Goal: Find specific page/section: Find specific page/section

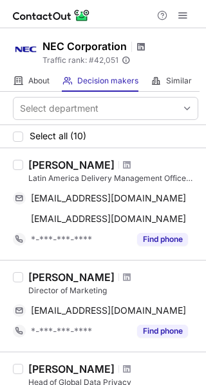
click at [141, 49] on span at bounding box center [141, 47] width 10 height 10
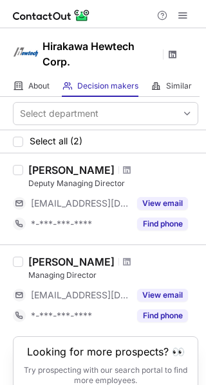
click at [170, 58] on span at bounding box center [172, 54] width 10 height 10
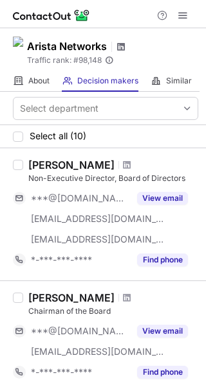
click at [126, 48] on span at bounding box center [121, 47] width 10 height 10
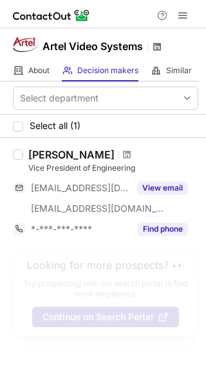
click at [155, 46] on span at bounding box center [157, 47] width 10 height 10
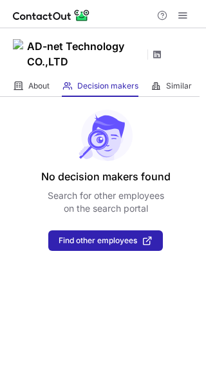
click at [162, 57] on span at bounding box center [157, 54] width 10 height 10
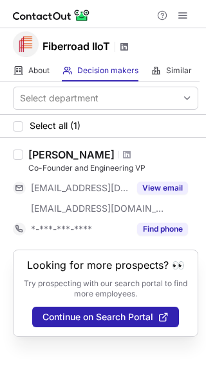
click at [125, 48] on span at bounding box center [124, 47] width 10 height 10
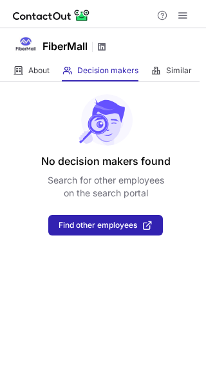
click at [100, 51] on span at bounding box center [101, 47] width 10 height 10
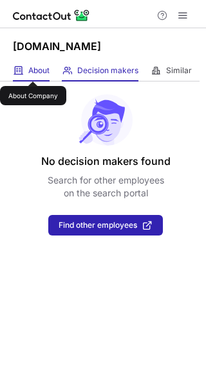
click at [33, 70] on span "About" at bounding box center [38, 71] width 21 height 10
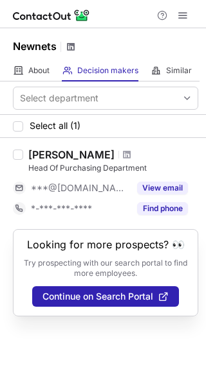
click at [70, 46] on span at bounding box center [71, 47] width 10 height 10
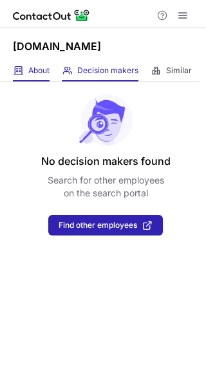
click at [30, 76] on div "About About Company" at bounding box center [31, 70] width 37 height 21
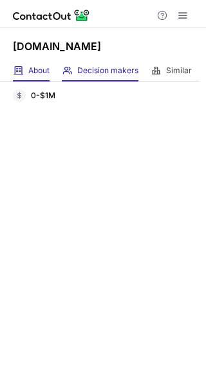
click at [118, 70] on span "Decision makers" at bounding box center [107, 71] width 61 height 10
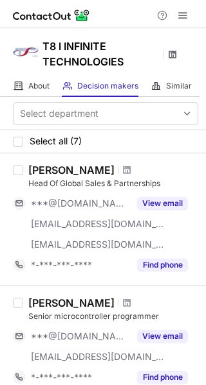
click at [173, 55] on span at bounding box center [172, 54] width 10 height 10
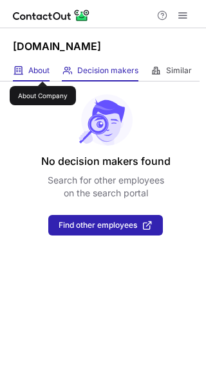
click at [42, 70] on span "About" at bounding box center [38, 71] width 21 height 10
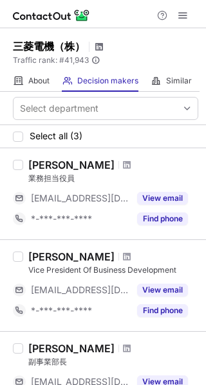
click at [100, 44] on span at bounding box center [99, 47] width 10 height 10
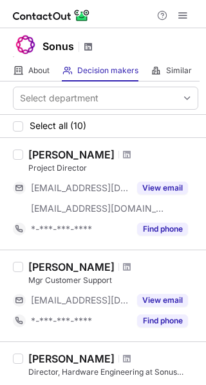
click at [90, 49] on span at bounding box center [88, 47] width 10 height 10
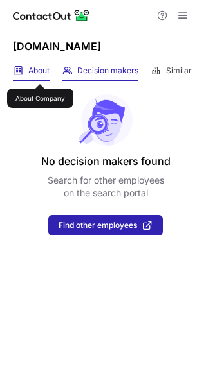
click at [40, 73] on span "About" at bounding box center [38, 71] width 21 height 10
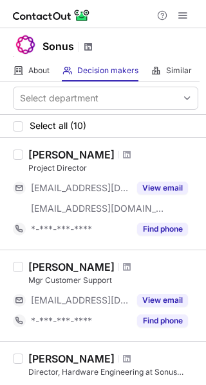
click at [92, 47] on span at bounding box center [88, 47] width 10 height 10
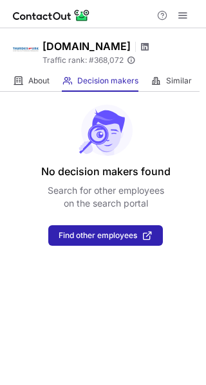
click at [142, 50] on span at bounding box center [144, 47] width 10 height 10
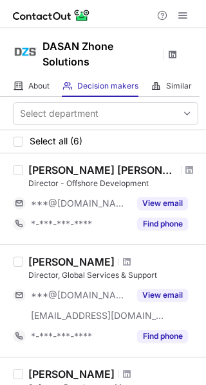
click at [173, 54] on span at bounding box center [172, 54] width 10 height 10
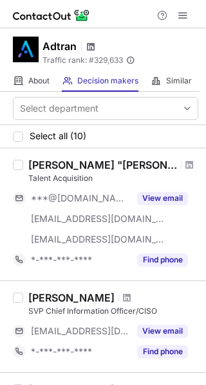
click at [91, 48] on span at bounding box center [90, 47] width 10 height 10
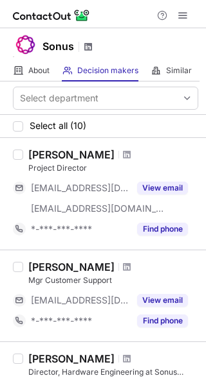
click at [91, 51] on span at bounding box center [88, 47] width 10 height 10
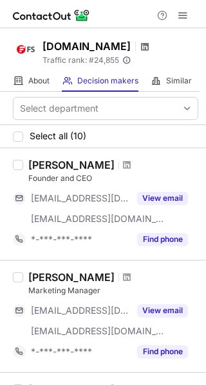
click at [139, 47] on span at bounding box center [144, 47] width 10 height 10
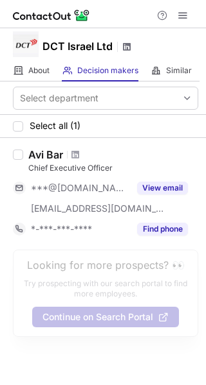
click at [128, 51] on span at bounding box center [126, 47] width 10 height 10
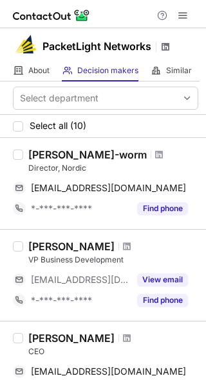
click at [163, 49] on span at bounding box center [165, 47] width 10 height 10
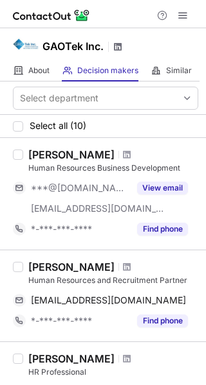
click at [119, 49] on span at bounding box center [117, 47] width 10 height 10
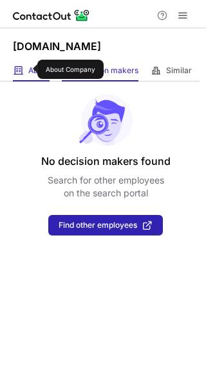
click at [29, 69] on span "About" at bounding box center [38, 71] width 21 height 10
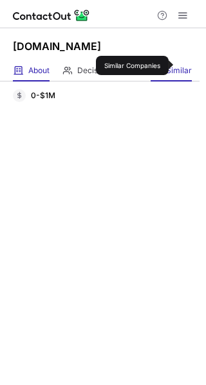
click at [178, 66] on span "Similar" at bounding box center [179, 71] width 26 height 10
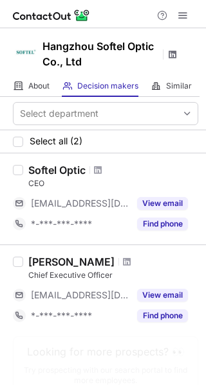
click at [176, 56] on span at bounding box center [172, 54] width 10 height 10
